Goal: Task Accomplishment & Management: Complete application form

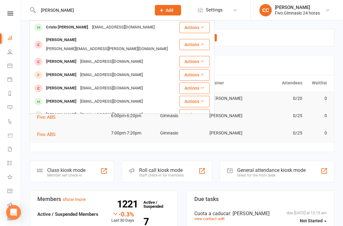
type input "Padilla garcia"
click at [132, 31] on div "cristoarabelpadillagarcia@gmail.com" at bounding box center [123, 27] width 66 height 9
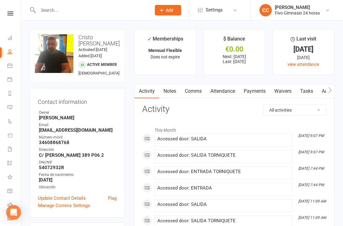
click at [261, 92] on link "Payments" at bounding box center [255, 91] width 31 height 14
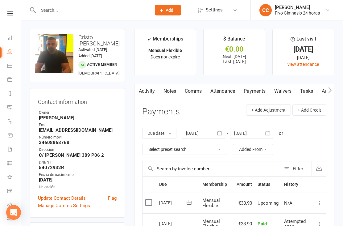
click at [285, 93] on link "Waivers" at bounding box center [283, 91] width 26 height 14
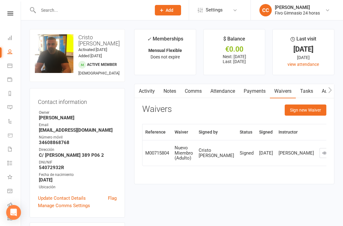
click at [315, 106] on button "Sign new Waiver" at bounding box center [306, 109] width 42 height 11
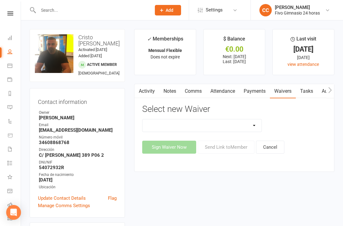
click at [225, 124] on select "Actualización De Datos De Pago Alta Online Certificación Finalización Contrato …" at bounding box center [202, 125] width 119 height 12
select select "2439"
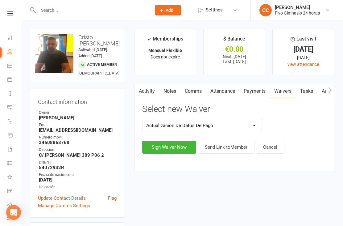
click at [164, 145] on button "Sign Waiver Now" at bounding box center [169, 146] width 54 height 13
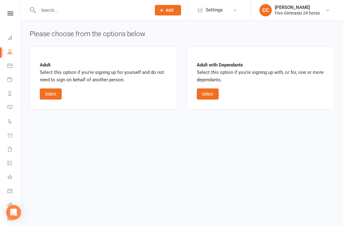
click at [52, 90] on button "Select" at bounding box center [51, 93] width 22 height 11
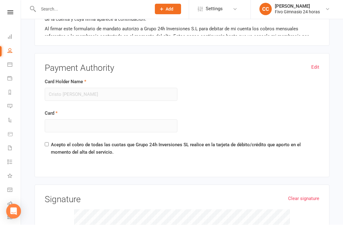
scroll to position [407, 0]
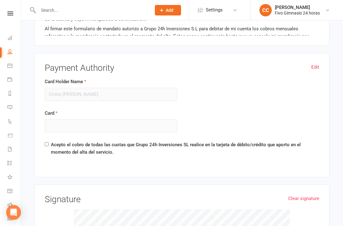
click at [313, 64] on link "Edit" at bounding box center [315, 66] width 8 height 7
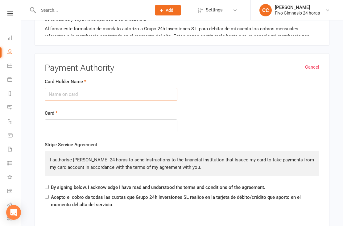
click at [79, 91] on input "Card Holder Name" at bounding box center [111, 94] width 133 height 13
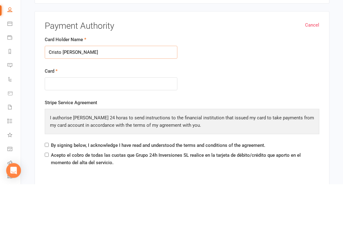
type input "Cristo Arabel Padilla García"
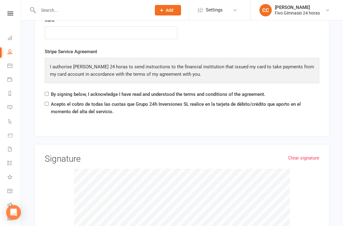
scroll to position [500, 0]
click at [48, 93] on input "By signing below, I acknowledge I have read and understood the terms and condit…" at bounding box center [47, 94] width 4 height 4
checkbox input "true"
click at [48, 102] on input "Acepto el cobro de todas las cuotas que Grupo 24h Inversiones SL realice en la …" at bounding box center [47, 104] width 4 height 4
checkbox input "true"
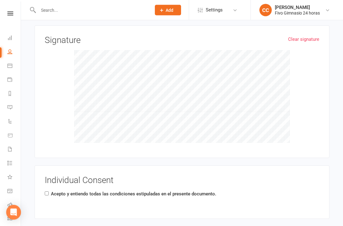
click at [48, 191] on input "Acepto y entiendo todas las condiciones estipuladas en el presente documento." at bounding box center [47, 193] width 4 height 4
checkbox input "true"
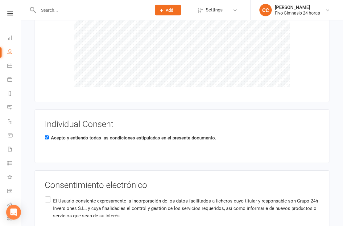
click at [53, 198] on p "El Usuario consiente expresamente la incorporación de los datos facilitados a f…" at bounding box center [186, 208] width 266 height 22
click at [49, 195] on input "El Usuario consiente expresamente la incorporación de los datos facilitados a f…" at bounding box center [47, 195] width 4 height 0
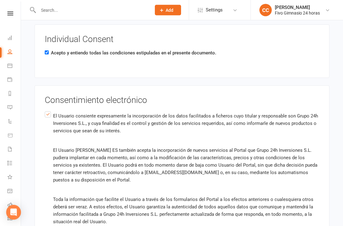
scroll to position [829, 0]
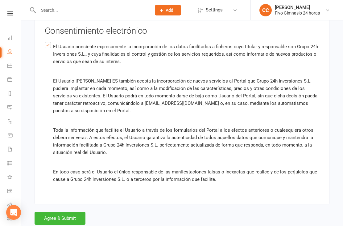
click at [69, 220] on button "Agree & Submit" at bounding box center [60, 217] width 51 height 13
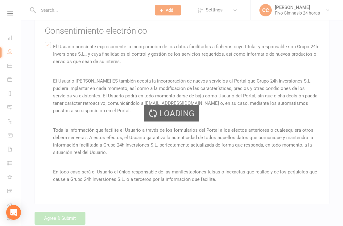
scroll to position [0, 0]
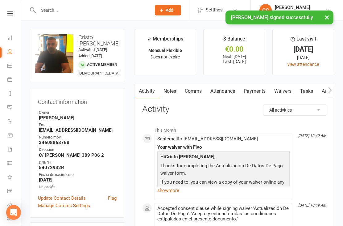
click at [254, 89] on link "Payments" at bounding box center [255, 91] width 31 height 14
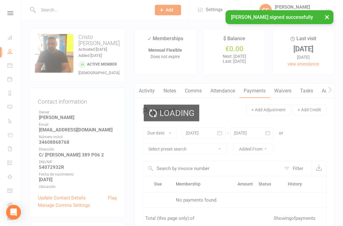
scroll to position [20, 0]
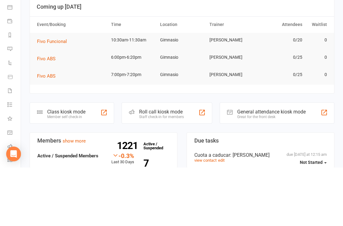
scroll to position [145, 0]
